Goal: Information Seeking & Learning: Learn about a topic

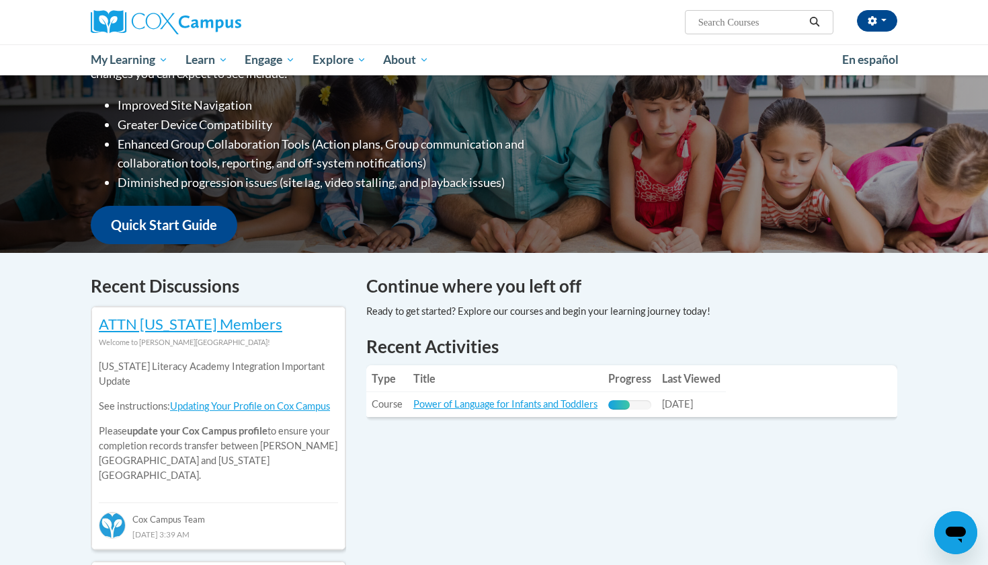
scroll to position [284, 0]
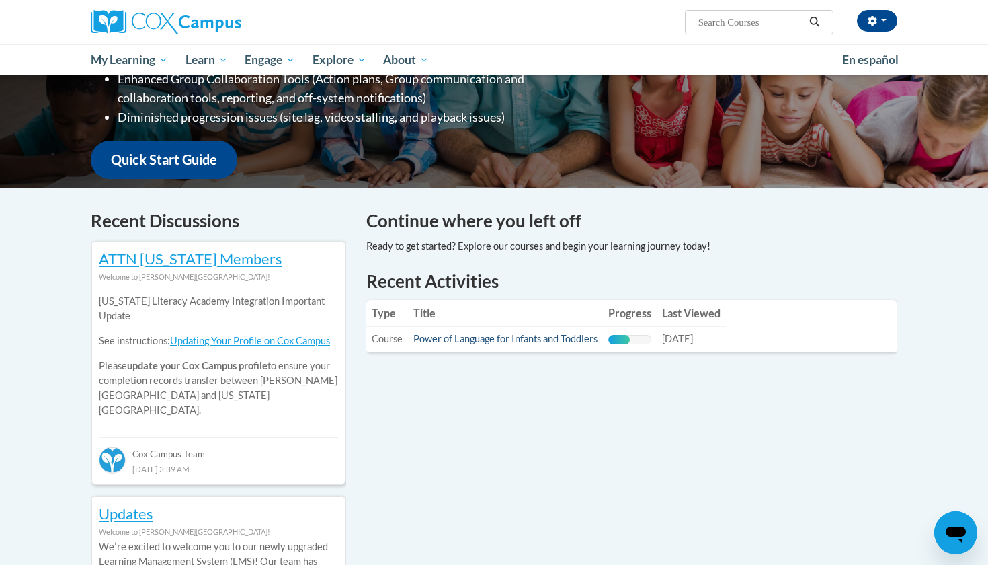
click at [542, 334] on link "Power of Language for Infants and Toddlers" at bounding box center [505, 338] width 184 height 11
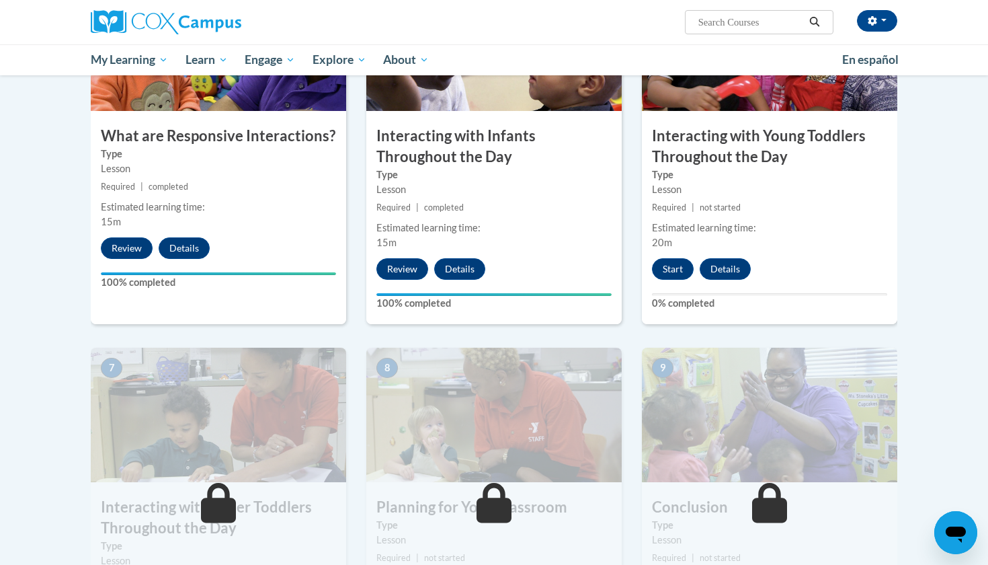
scroll to position [742, 0]
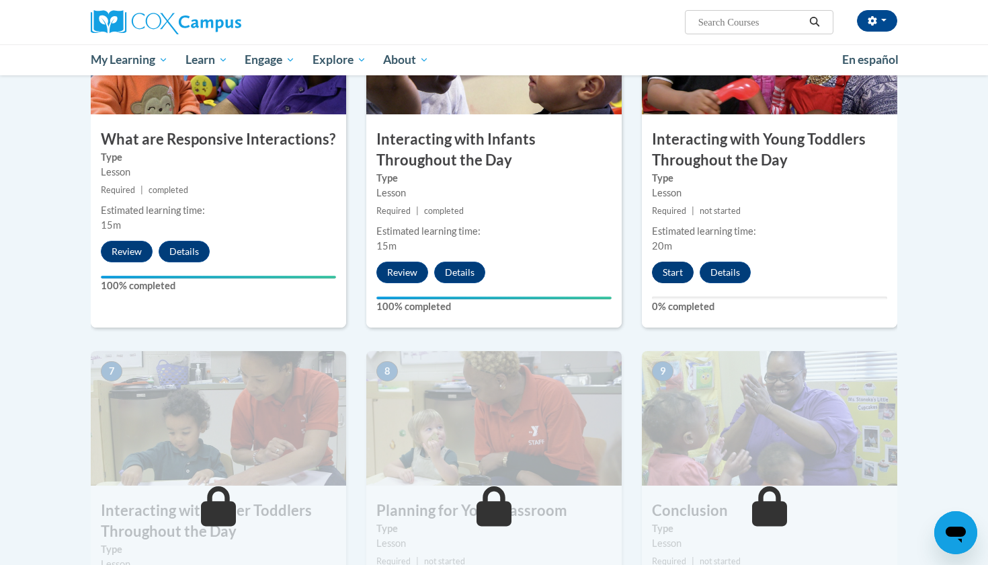
click at [665, 261] on button "Start" at bounding box center [673, 272] width 42 height 22
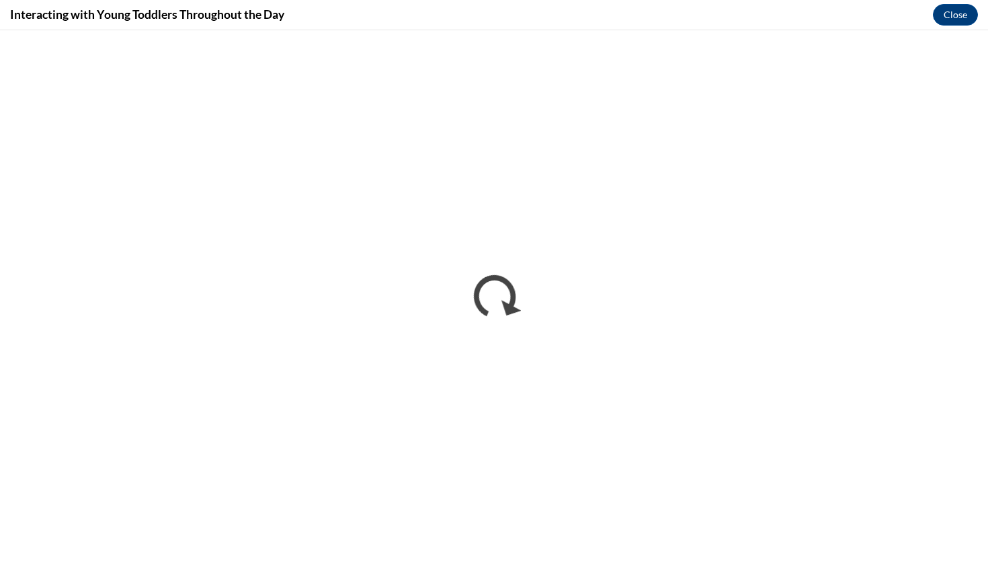
scroll to position [0, 0]
